Goal: Obtain resource: Obtain resource

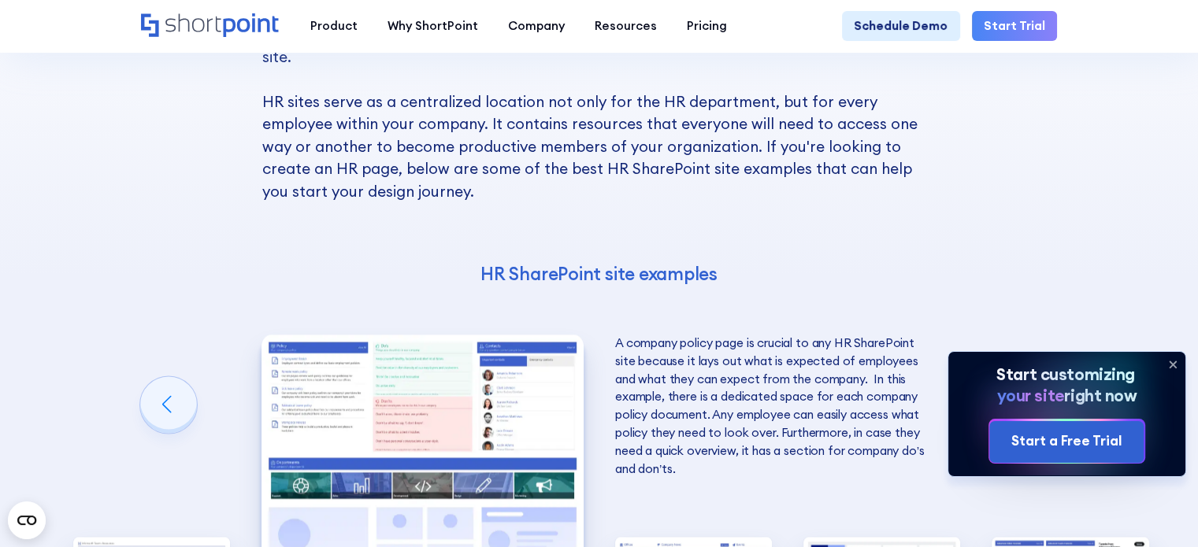
scroll to position [2677, 0]
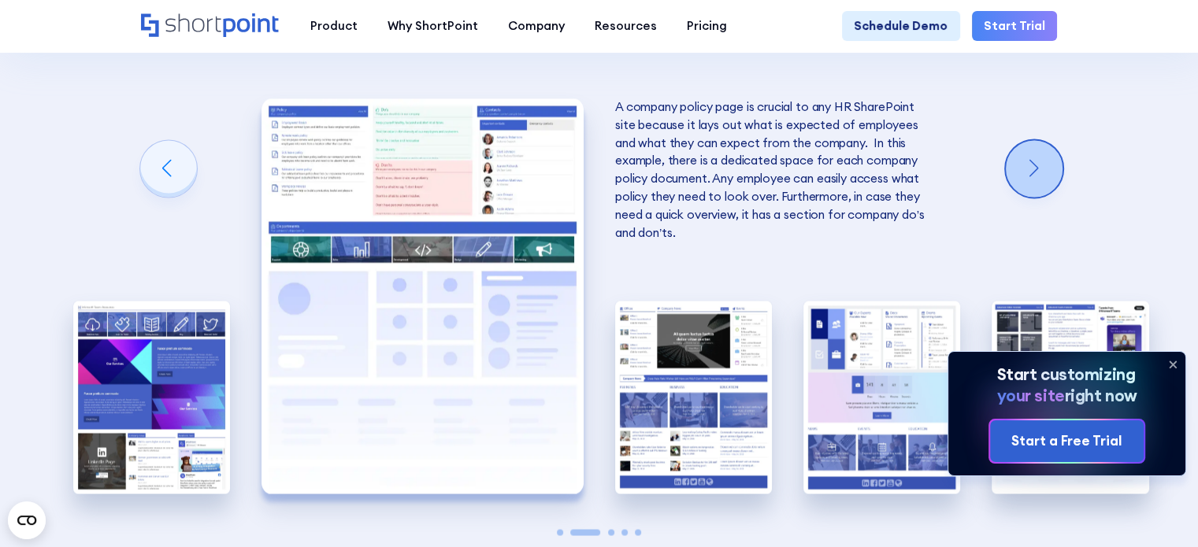
click at [1047, 197] on div "Next slide" at bounding box center [1034, 168] width 57 height 57
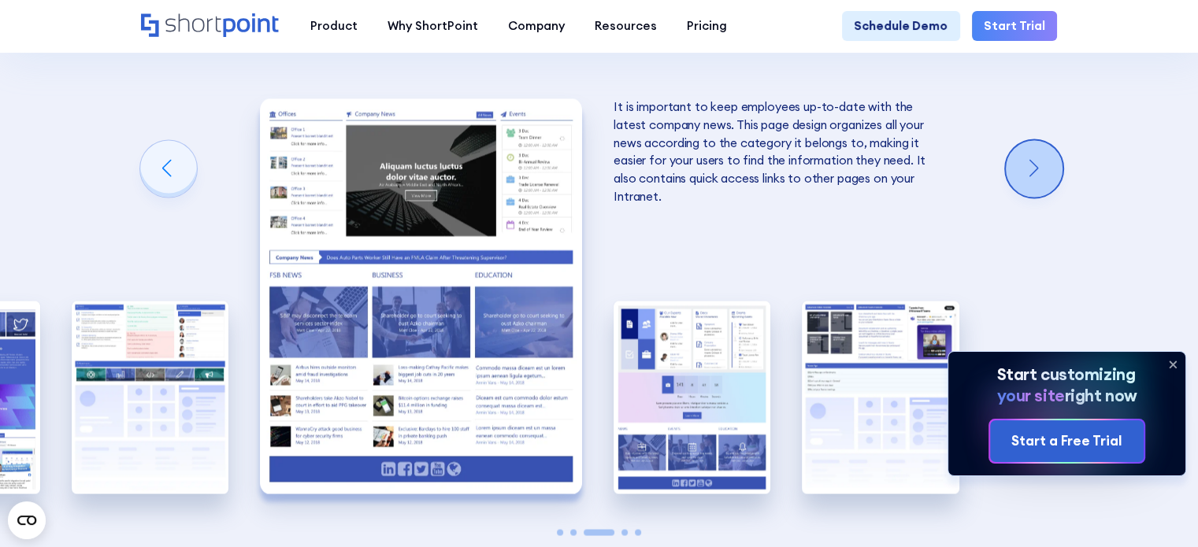
click at [1047, 197] on div "Next slide" at bounding box center [1034, 168] width 57 height 57
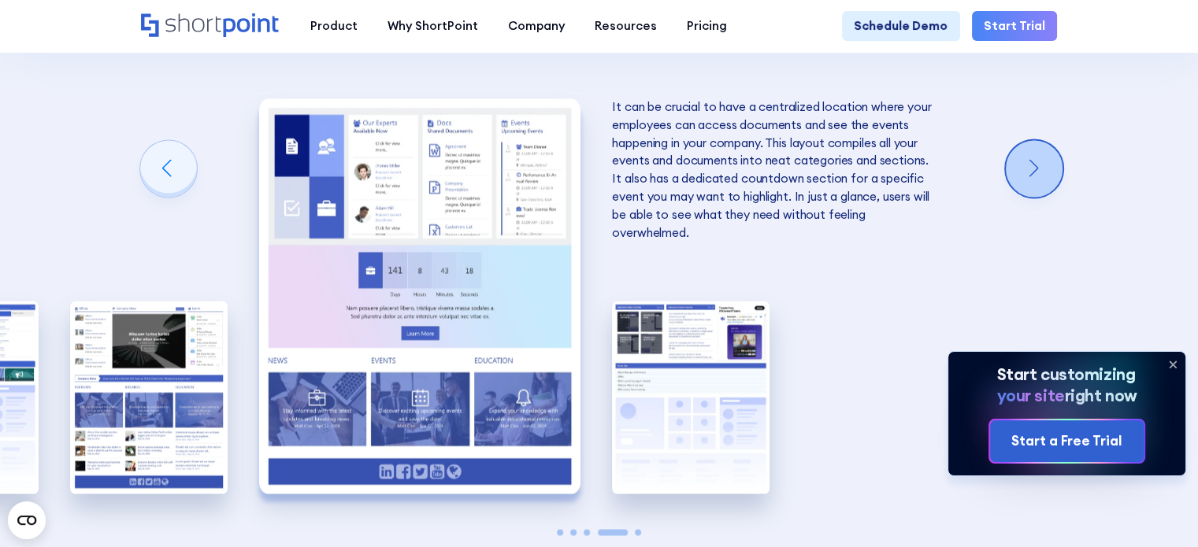
click at [1047, 197] on div "Next slide" at bounding box center [1034, 168] width 57 height 57
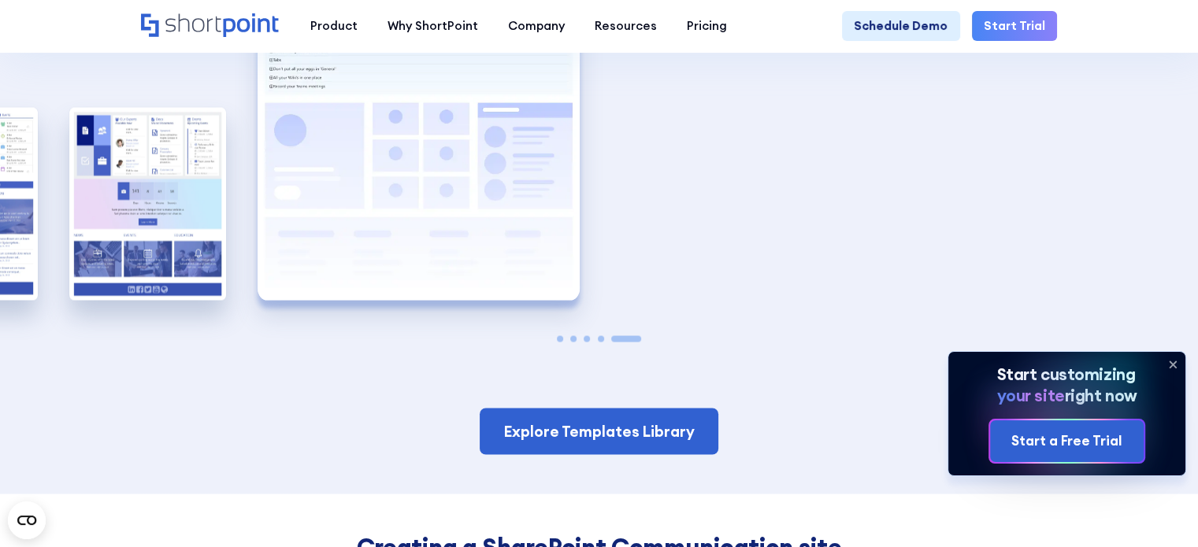
scroll to position [3071, 0]
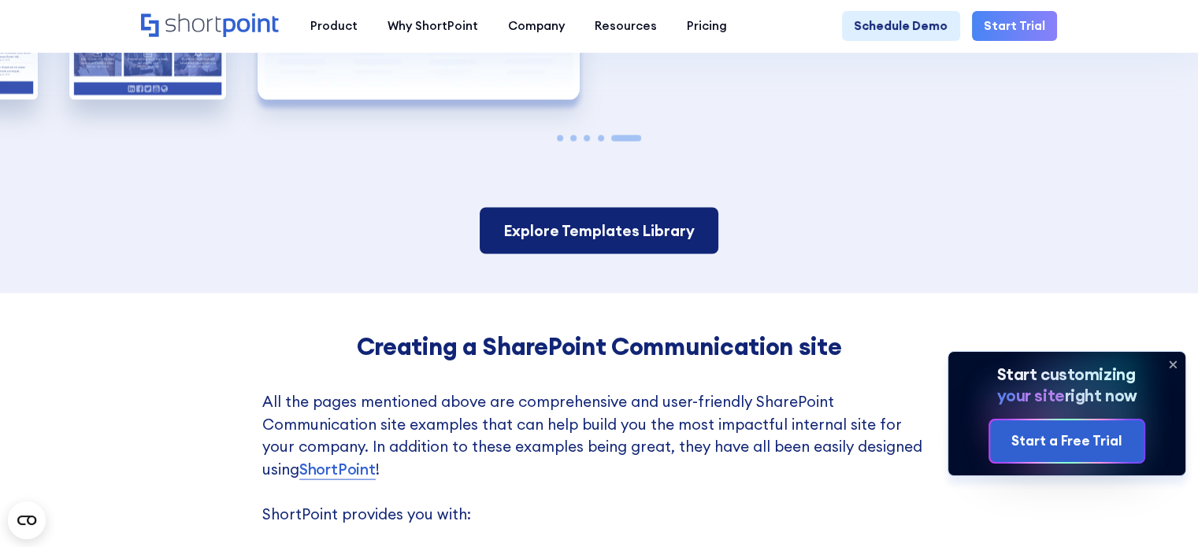
click at [652, 254] on link "Explore Templates Library" at bounding box center [599, 231] width 239 height 46
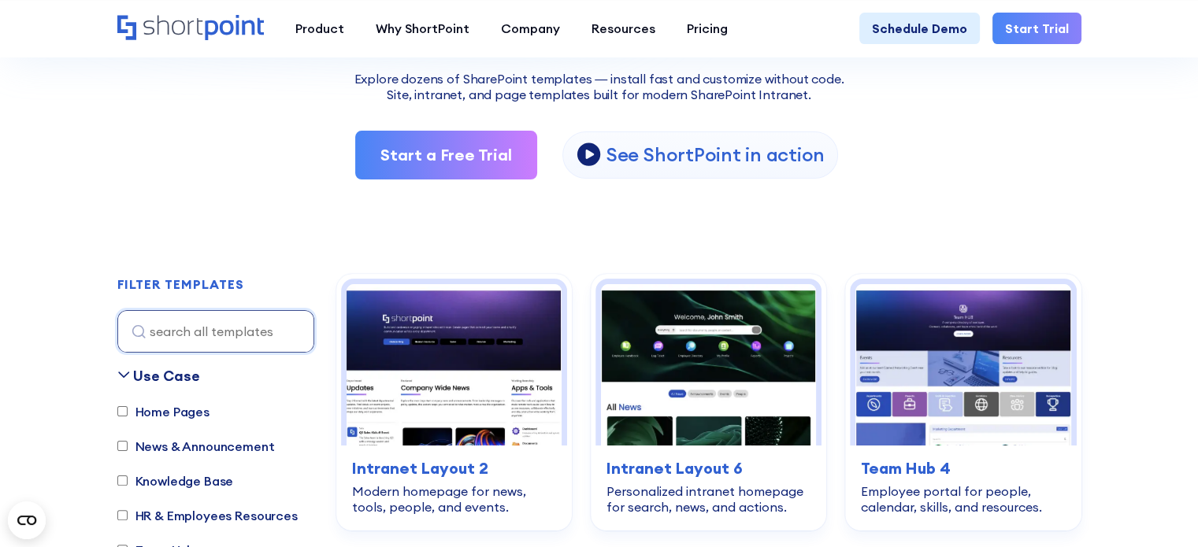
scroll to position [315, 0]
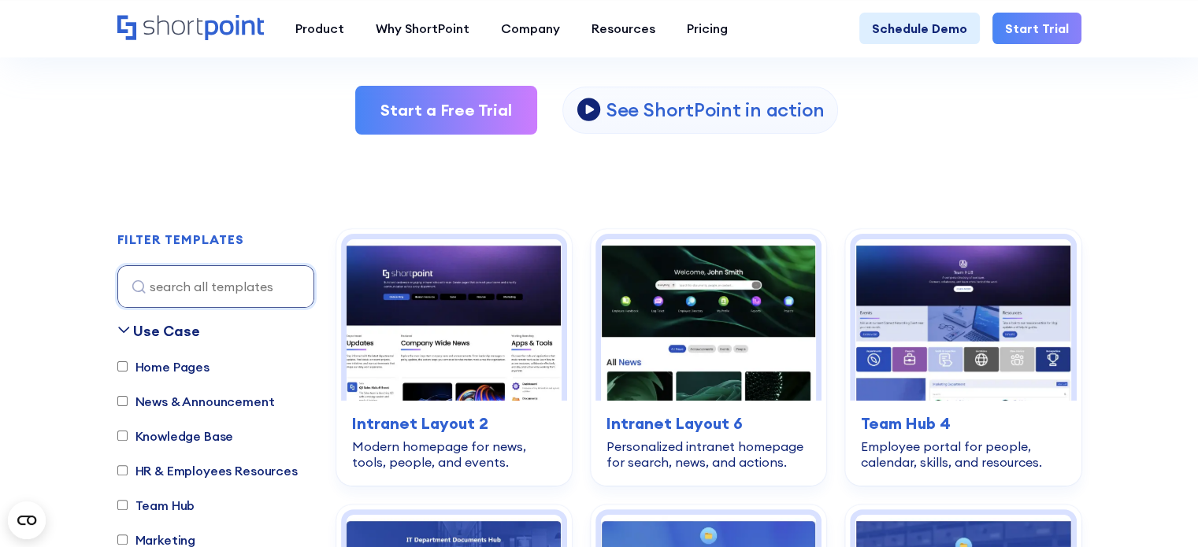
click at [195, 473] on label "HR & Employees Resources" at bounding box center [207, 470] width 180 height 19
click at [128, 473] on input "HR & Employees Resources" at bounding box center [122, 470] width 10 height 10
checkbox input "true"
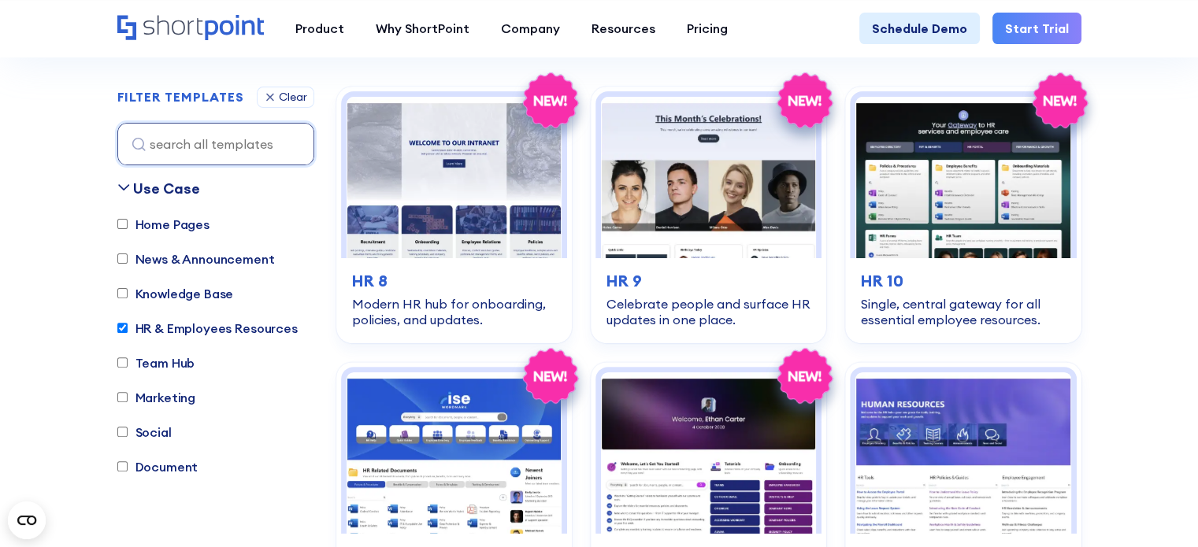
scroll to position [465, 0]
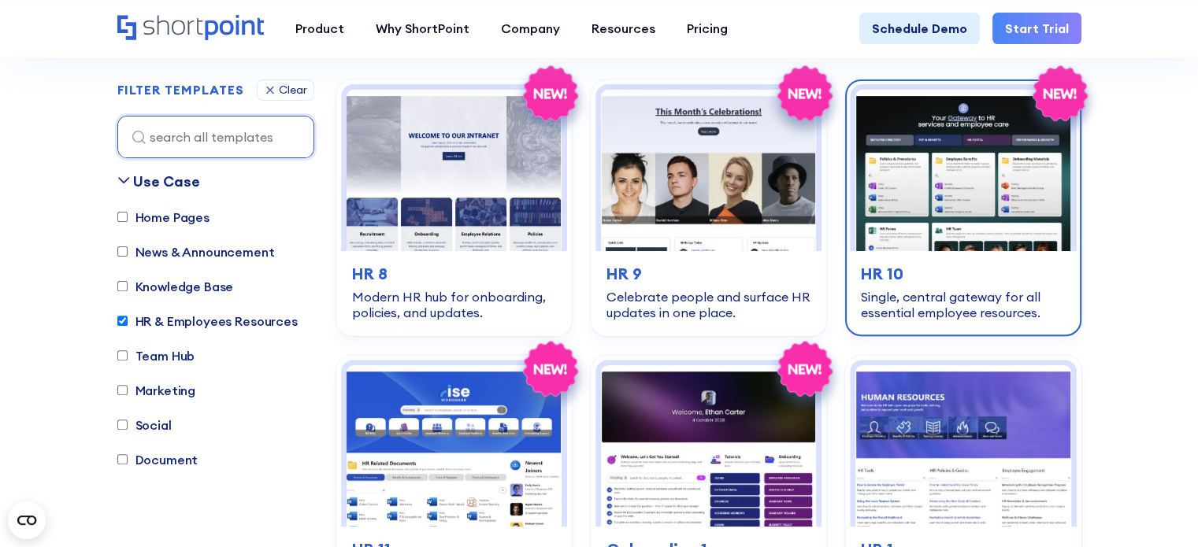
click at [986, 158] on img at bounding box center [962, 170] width 215 height 161
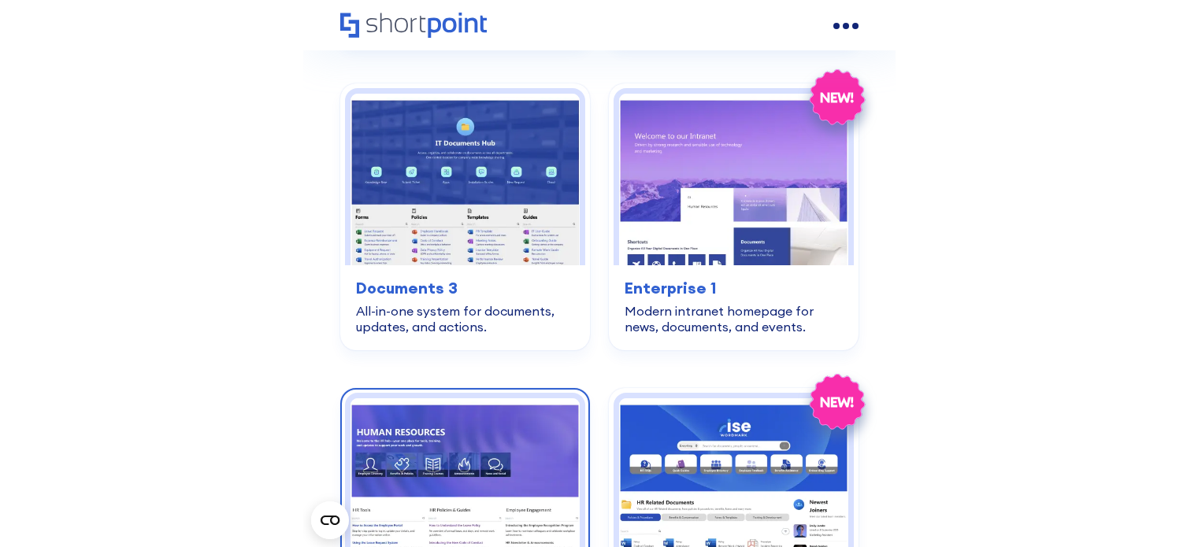
scroll to position [3544, 0]
